Goal: Task Accomplishment & Management: Manage account settings

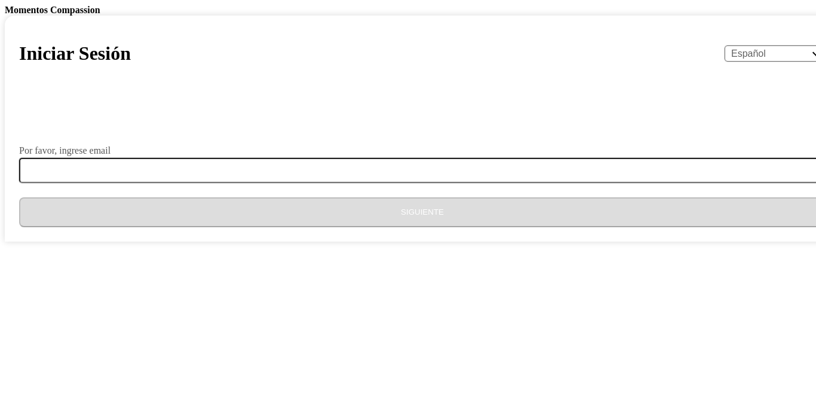
select select "es"
click at [379, 155] on div "Por favor, ingrese email" at bounding box center [422, 151] width 807 height 10
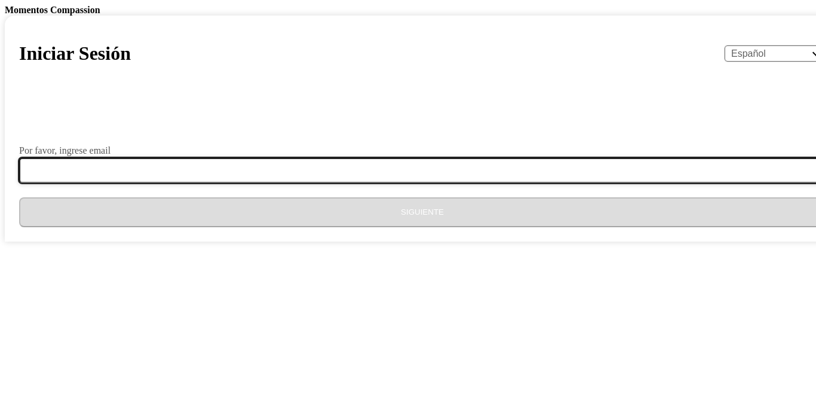
click at [330, 183] on input "Por favor, ingrese email" at bounding box center [429, 170] width 821 height 25
type input "[EMAIL_ADDRESS][DOMAIN_NAME]"
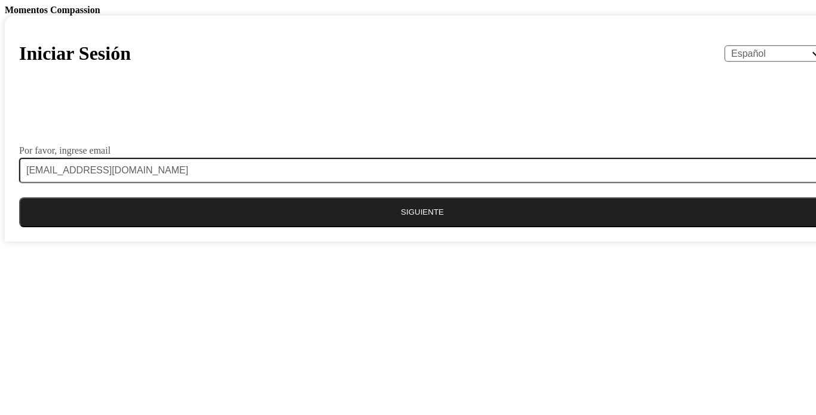
click at [413, 227] on button "Siguiente" at bounding box center [422, 212] width 807 height 30
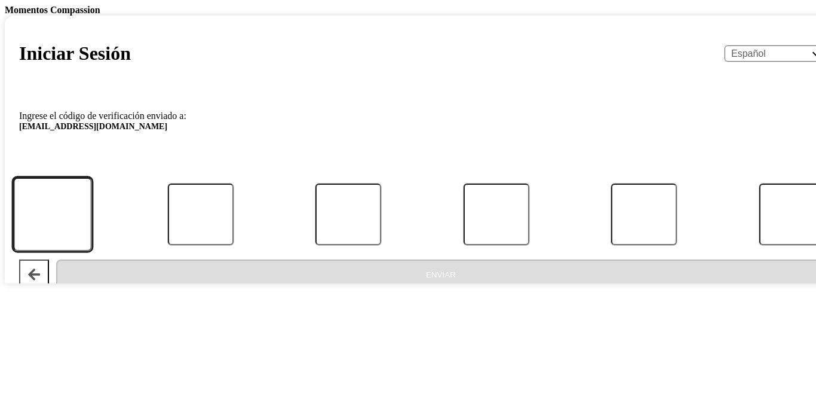
click at [92, 252] on input "Código" at bounding box center [52, 214] width 79 height 74
type input "2"
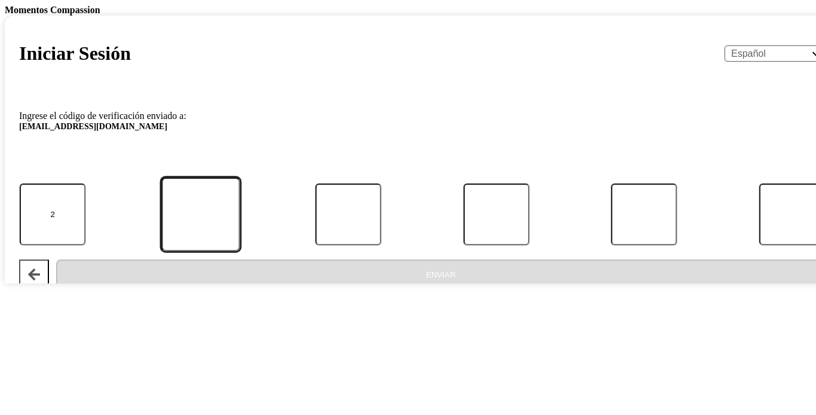
type input "9"
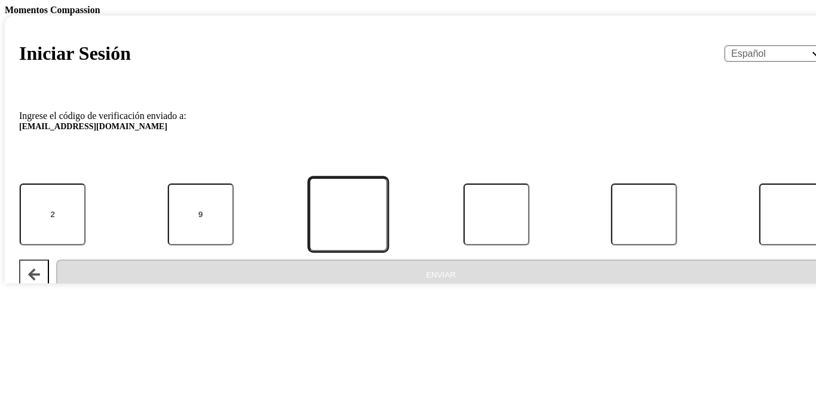
type input "0"
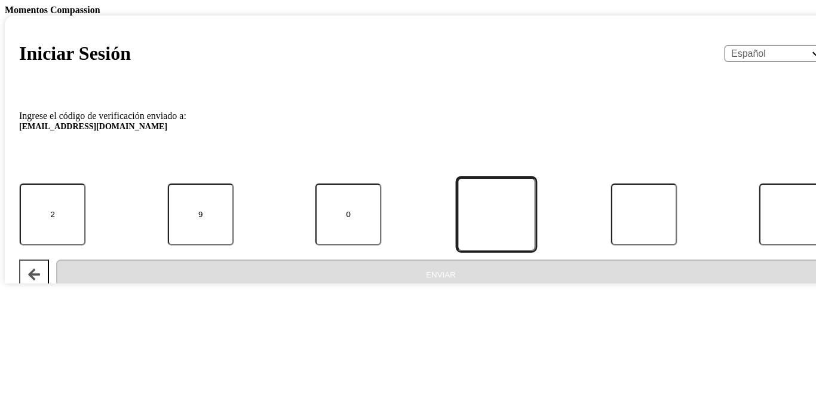
type input "4"
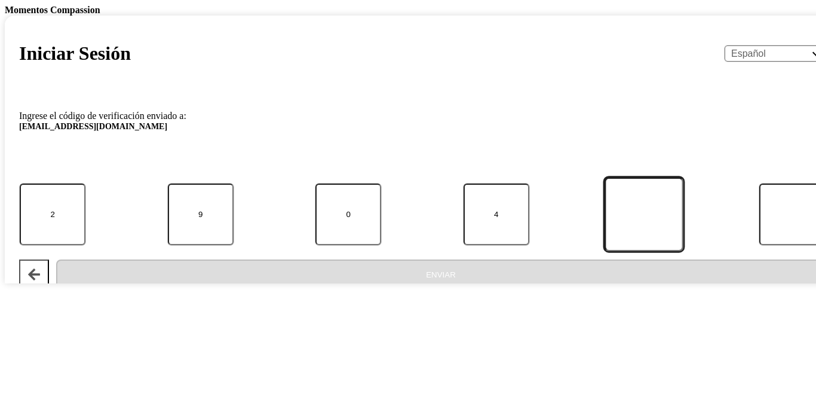
type input "5"
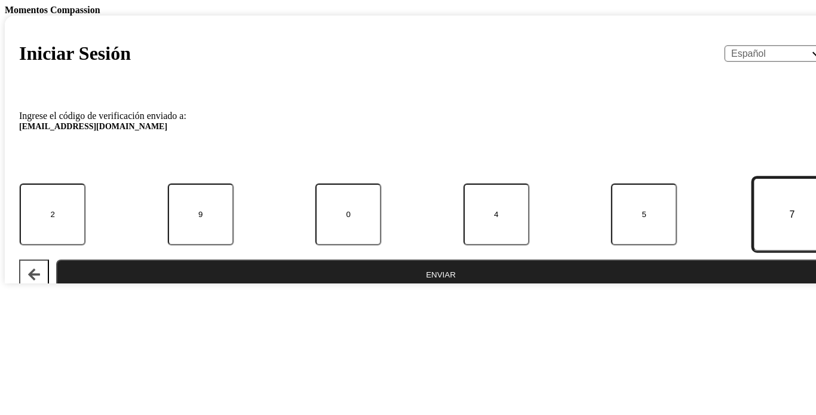
type input "7"
click at [409, 289] on button "Enviar" at bounding box center [440, 274] width 769 height 30
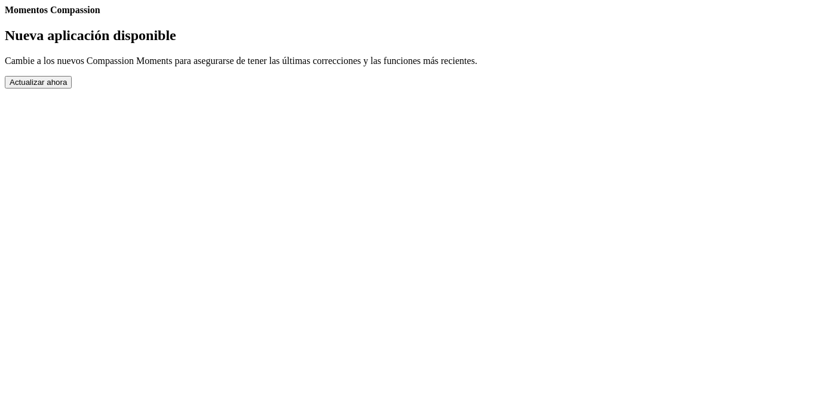
click at [72, 88] on button "Actualizar ahora" at bounding box center [38, 82] width 67 height 13
